Goal: Task Accomplishment & Management: Manage account settings

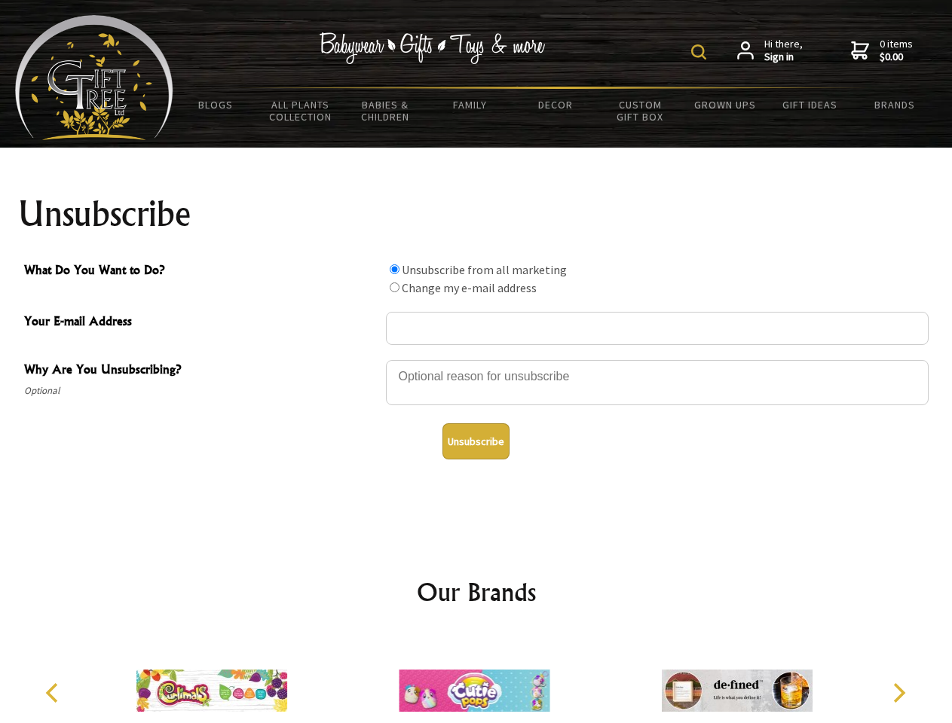
click at [701, 52] on img at bounding box center [698, 51] width 15 height 15
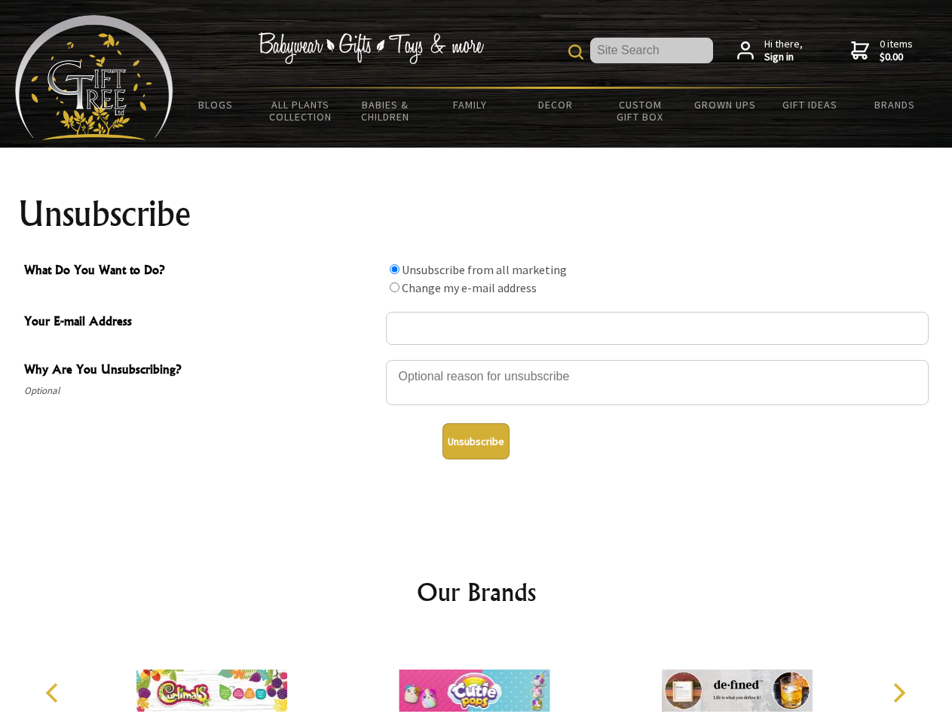
click at [476, 359] on div at bounding box center [657, 385] width 542 height 53
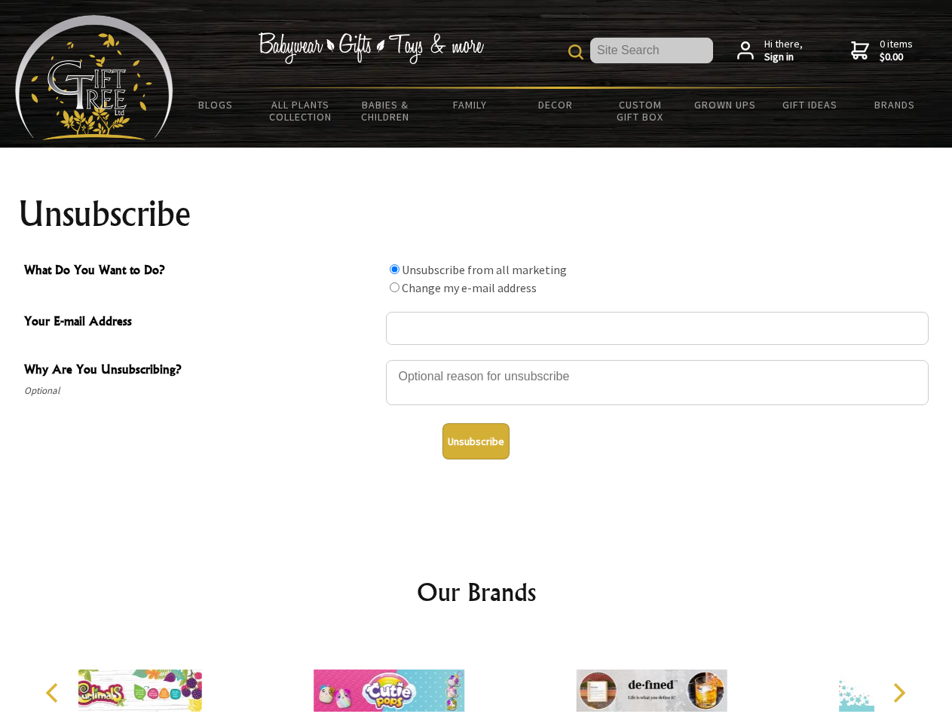
click at [394, 269] on input "What Do You Want to Do?" at bounding box center [395, 269] width 10 height 10
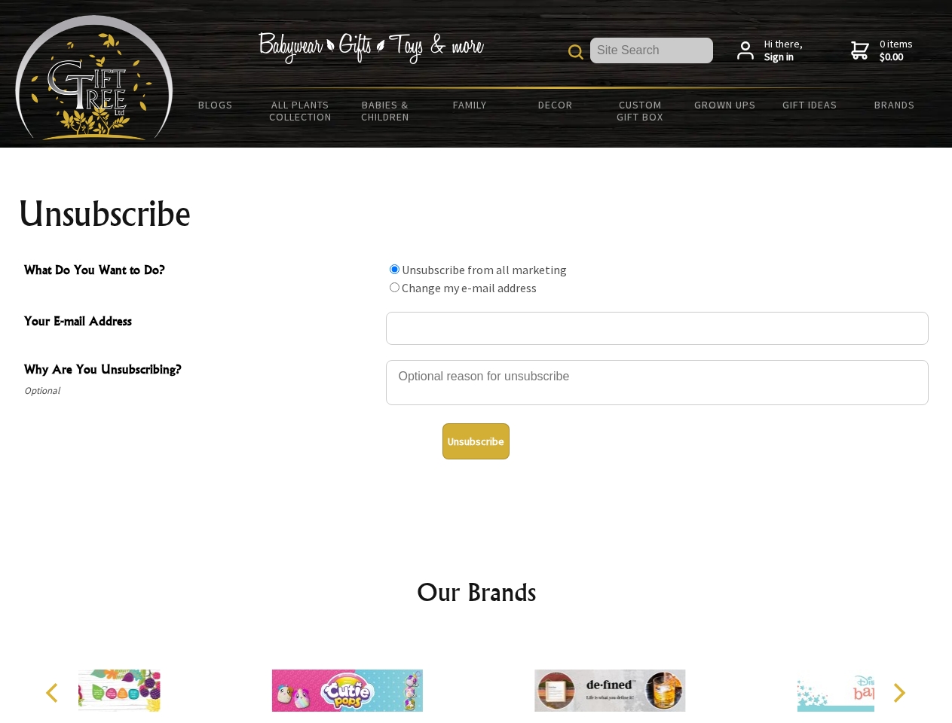
click at [394, 287] on input "What Do You Want to Do?" at bounding box center [395, 288] width 10 height 10
radio input "true"
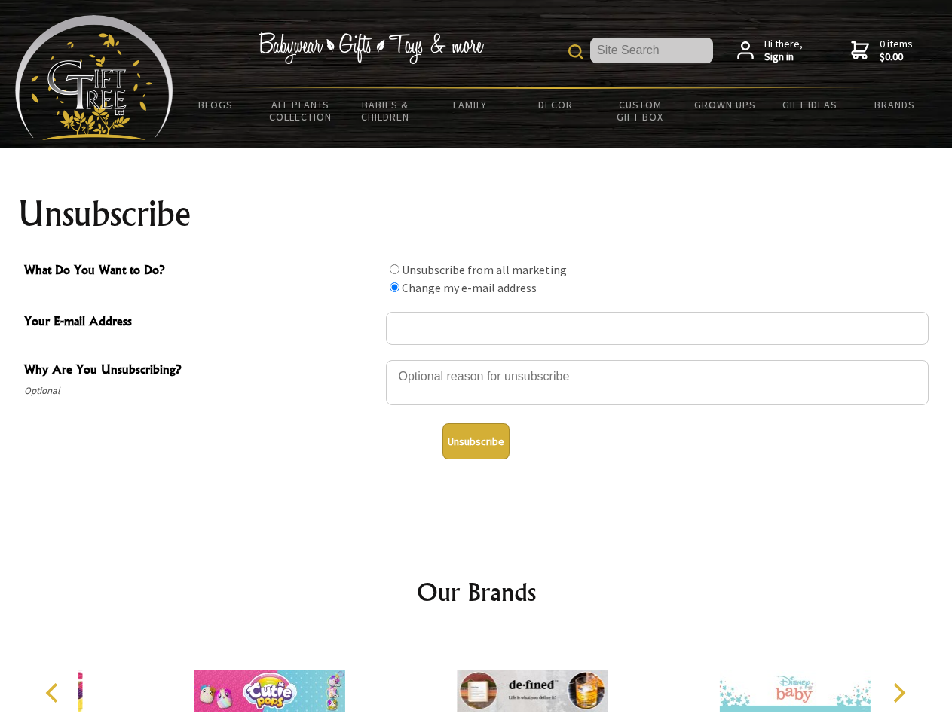
click at [475, 441] on button "Unsubscribe" at bounding box center [475, 441] width 67 height 36
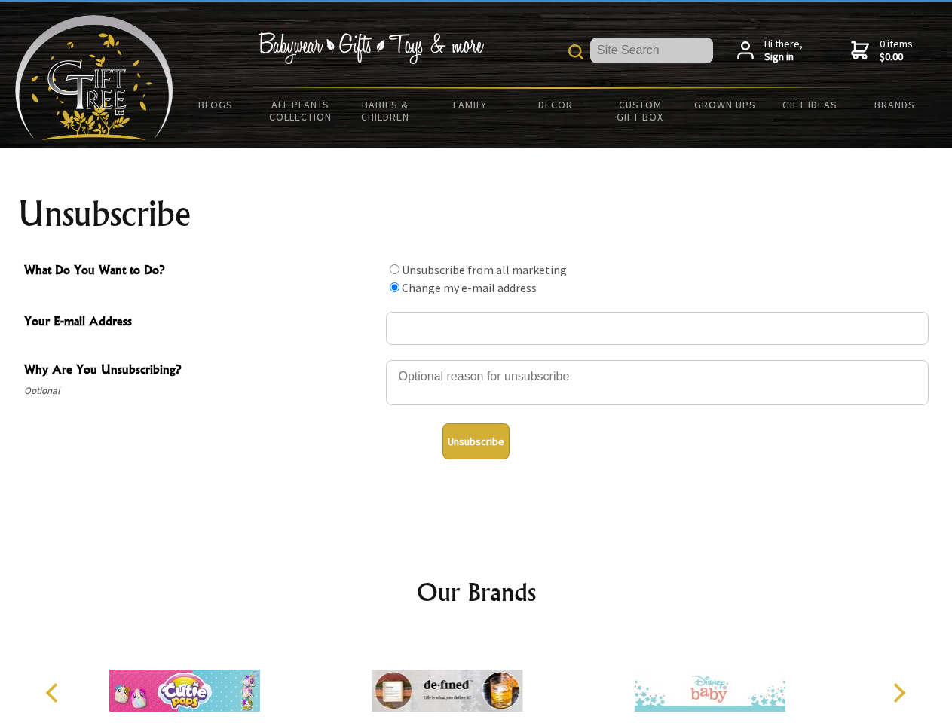
click at [54, 693] on icon "Previous" at bounding box center [54, 693] width 20 height 20
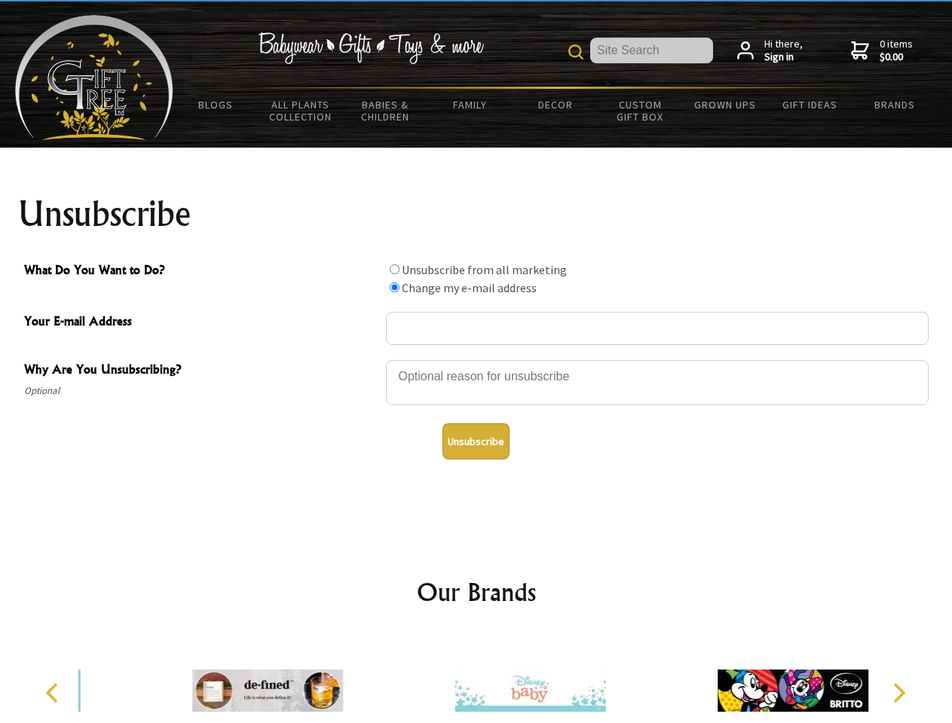
click at [898, 693] on icon "Next" at bounding box center [897, 693] width 20 height 20
